Goal: Task Accomplishment & Management: Use online tool/utility

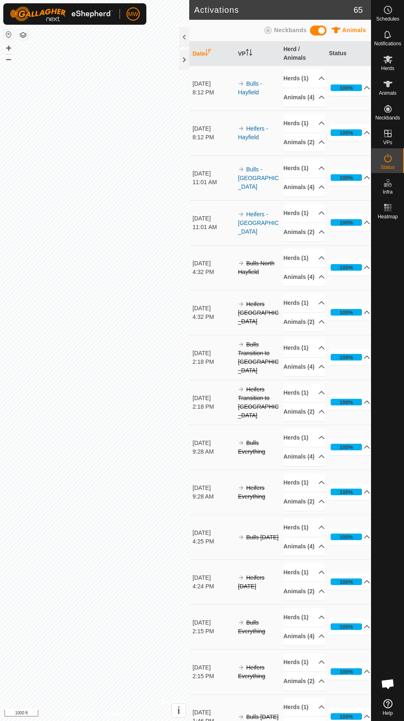
click at [384, 57] on icon at bounding box center [387, 60] width 9 height 8
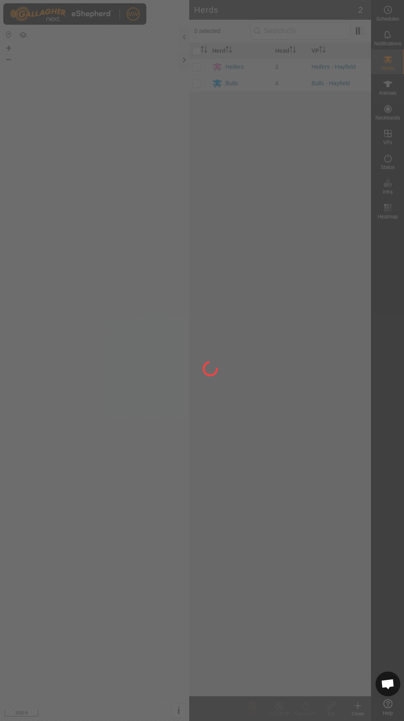
click at [383, 88] on icon at bounding box center [388, 84] width 10 height 10
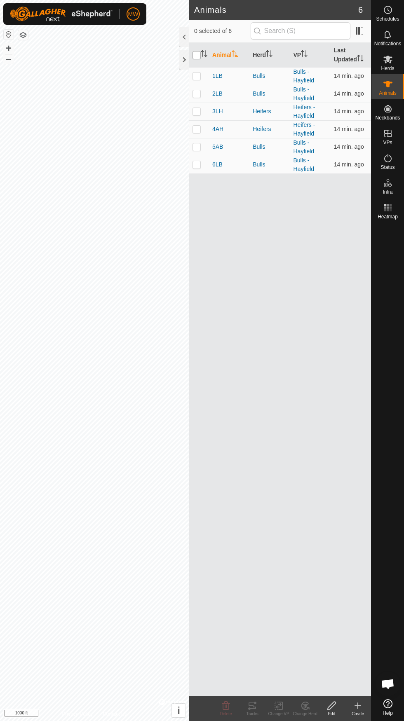
click at [196, 55] on input "checkbox" at bounding box center [196, 55] width 8 height 8
checkbox input "true"
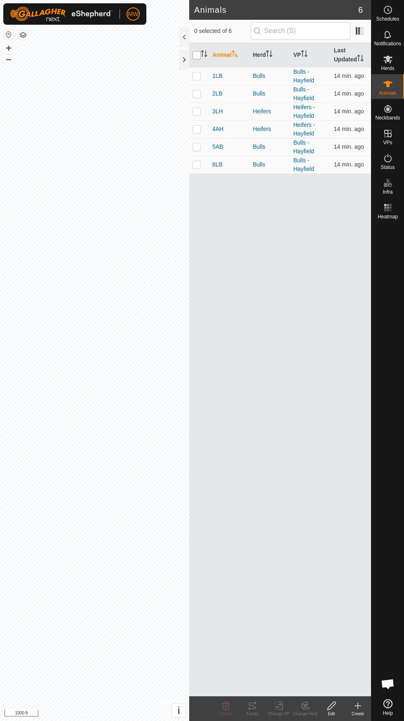
checkbox input "true"
click at [255, 702] on icon at bounding box center [251, 705] width 7 height 7
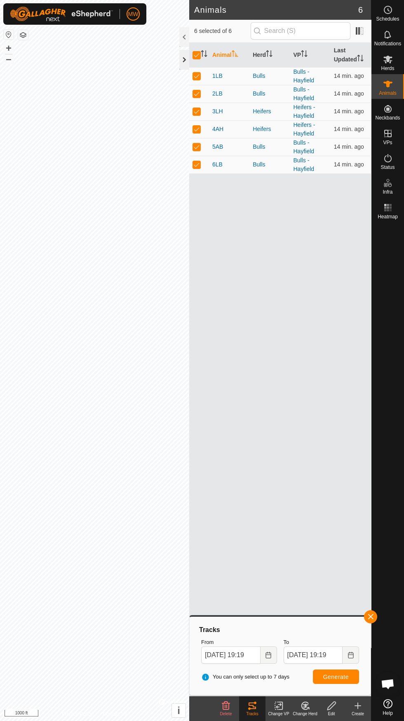
click at [180, 63] on div at bounding box center [184, 60] width 10 height 20
